Goal: Task Accomplishment & Management: Use online tool/utility

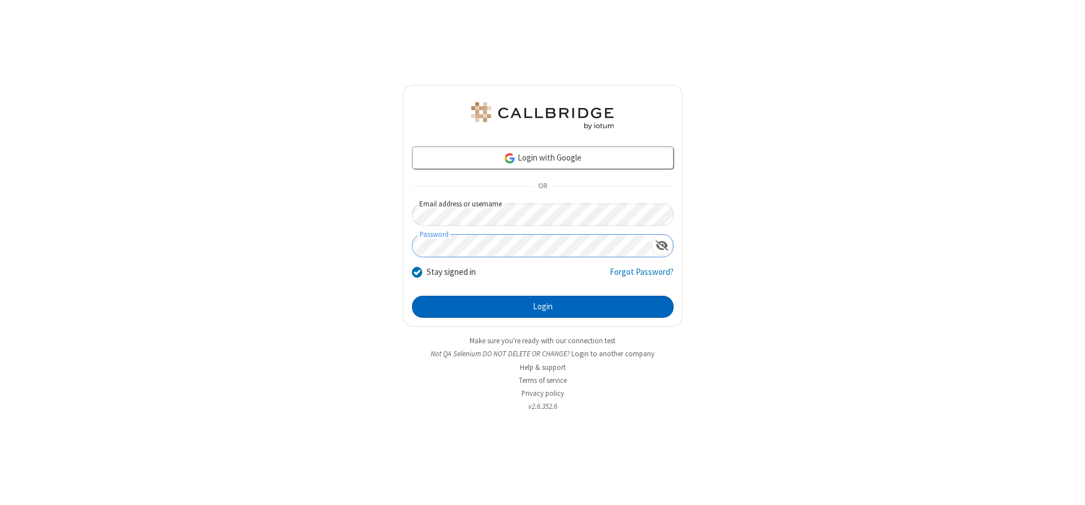
click at [543, 306] on button "Login" at bounding box center [543, 307] width 262 height 23
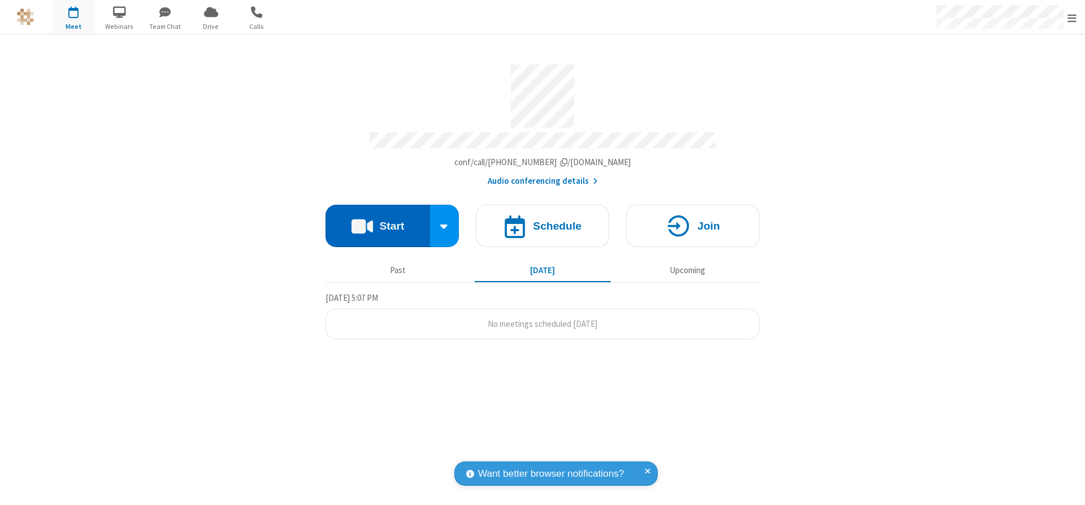
click at [378, 222] on button "Start" at bounding box center [378, 226] width 105 height 42
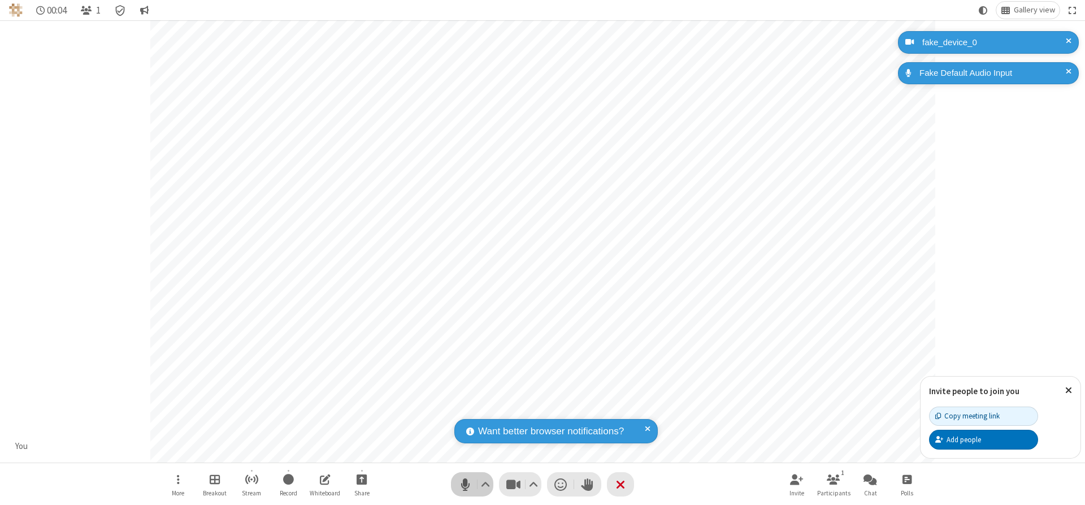
click at [465, 484] on span "Mute (Alt+A)" at bounding box center [465, 484] width 17 height 16
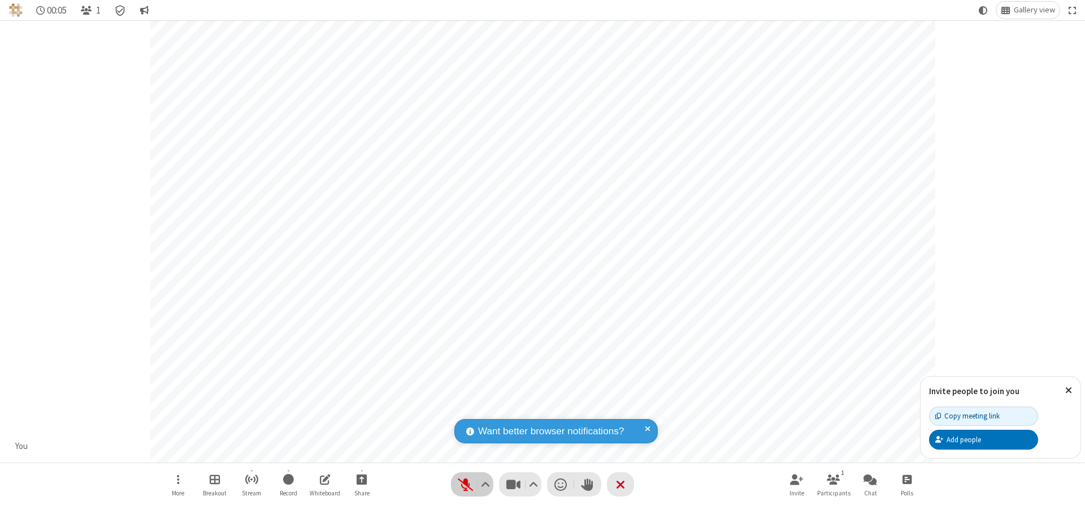
click at [465, 484] on span "Unmute (Alt+A)" at bounding box center [465, 484] width 17 height 16
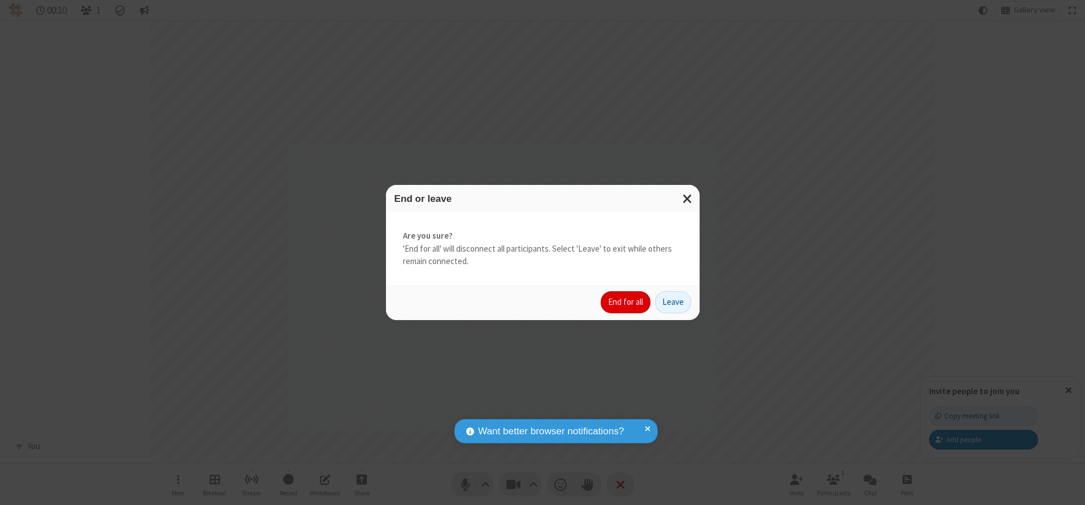
click at [626, 302] on button "End for all" at bounding box center [626, 302] width 50 height 23
